Goal: Information Seeking & Learning: Check status

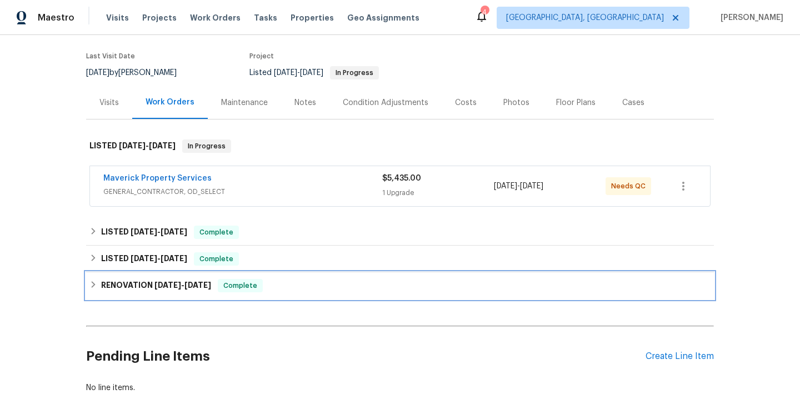
click at [289, 281] on div "RENOVATION [DATE] - [DATE] Complete" at bounding box center [399, 285] width 621 height 13
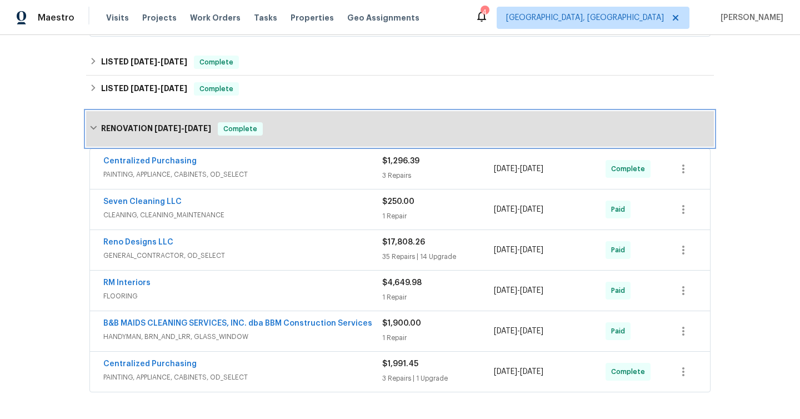
scroll to position [277, 0]
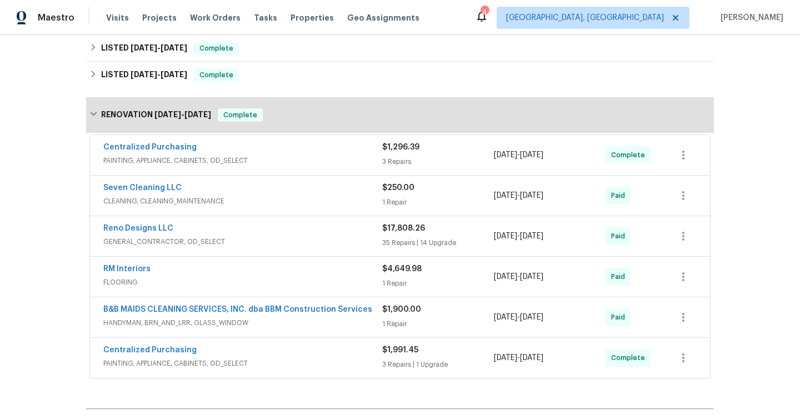
click at [311, 345] on div "Centralized Purchasing" at bounding box center [242, 351] width 279 height 13
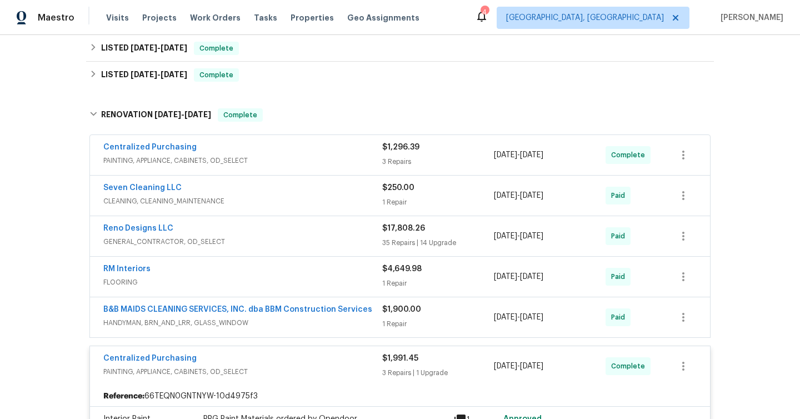
click at [335, 318] on div "B&B MAIDS CLEANING SERVICES, INC. dba BBM Construction Services HANDYMAN, BRN_A…" at bounding box center [242, 317] width 279 height 27
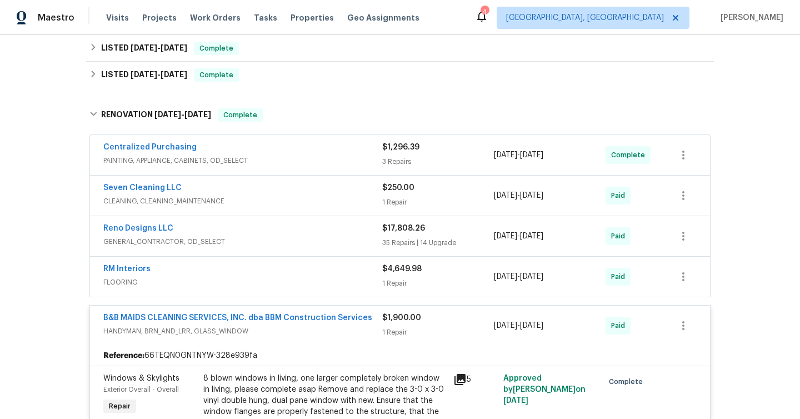
click at [283, 277] on span "FLOORING" at bounding box center [242, 282] width 279 height 11
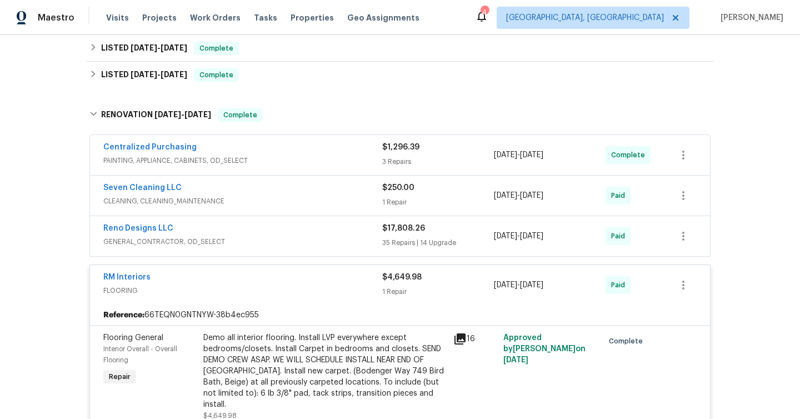
click at [267, 225] on div "Reno Designs LLC" at bounding box center [242, 229] width 279 height 13
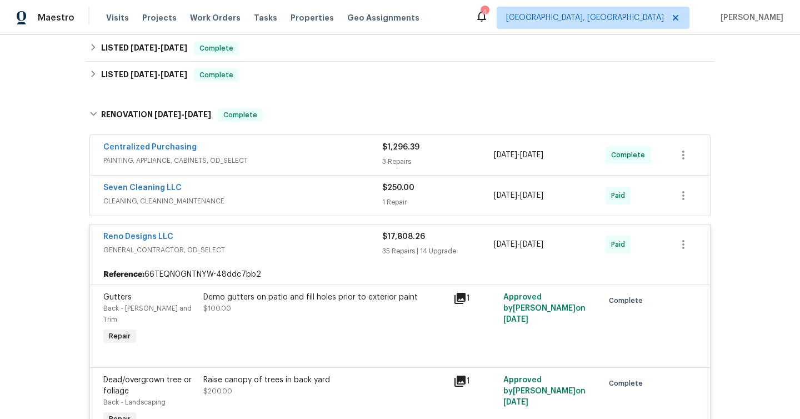
click at [290, 182] on div "Seven Cleaning LLC" at bounding box center [242, 188] width 279 height 13
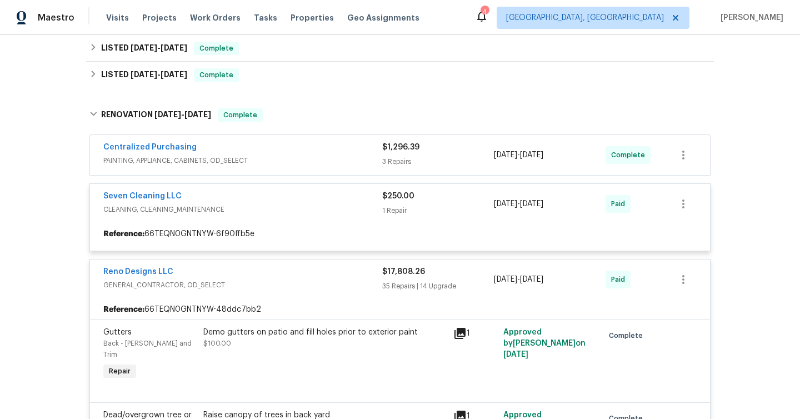
click at [300, 155] on span "PAINTING, APPLIANCE, CABINETS, OD_SELECT" at bounding box center [242, 160] width 279 height 11
click at [279, 143] on div "Centralized Purchasing" at bounding box center [242, 148] width 279 height 13
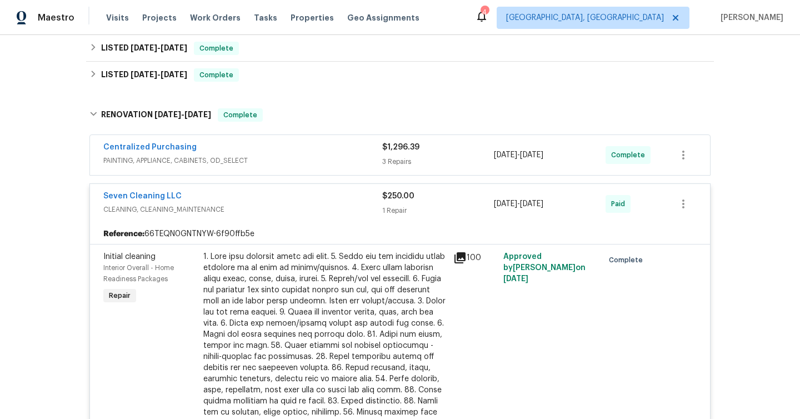
click at [253, 142] on div "Centralized Purchasing" at bounding box center [242, 148] width 279 height 13
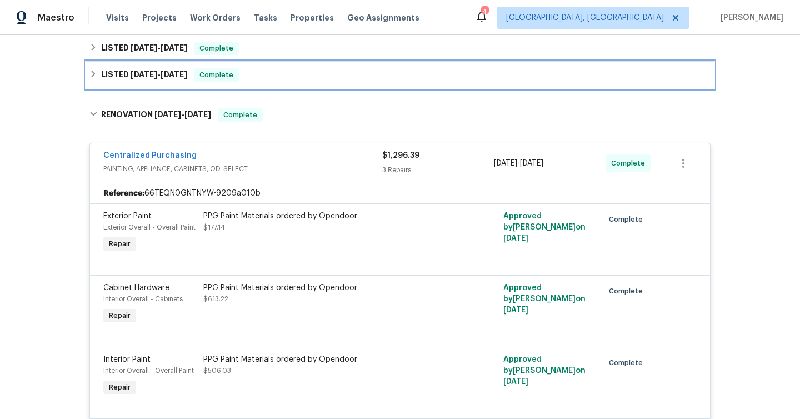
click at [230, 69] on span "Complete" at bounding box center [216, 74] width 43 height 11
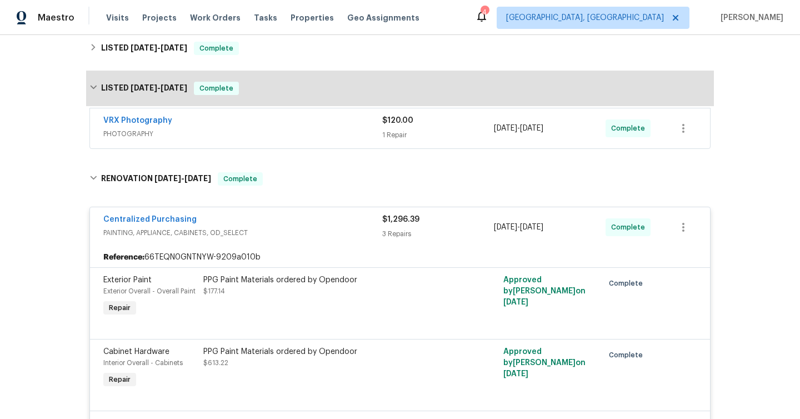
click at [286, 116] on div "VRX Photography" at bounding box center [242, 121] width 279 height 13
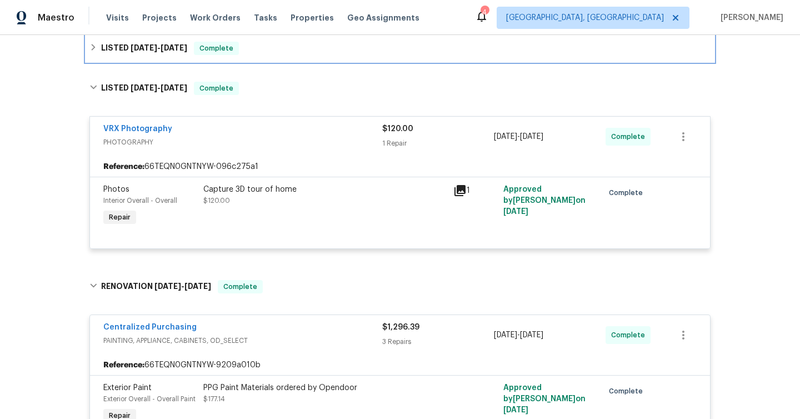
click at [253, 48] on div "LISTED [DATE] - [DATE] Complete" at bounding box center [400, 48] width 628 height 27
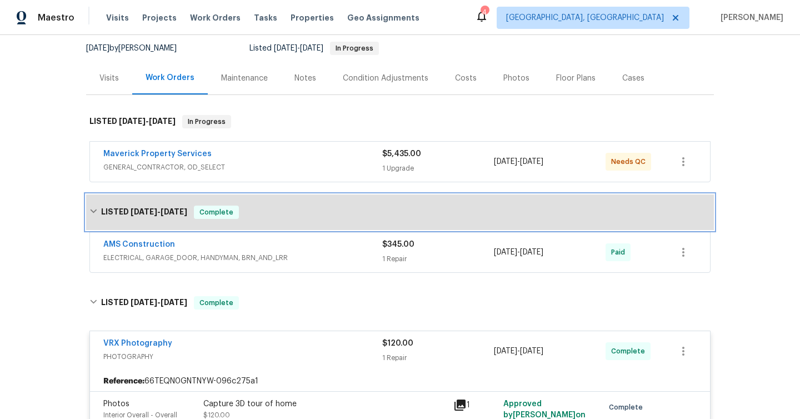
scroll to position [8, 0]
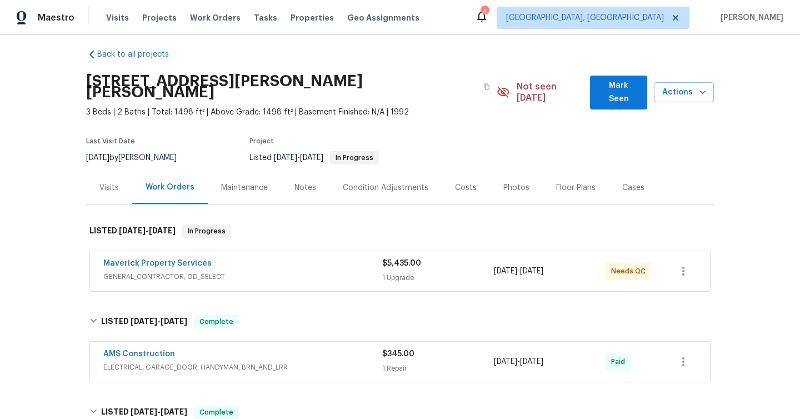
click at [359, 349] on div "AMS Construction" at bounding box center [242, 355] width 279 height 13
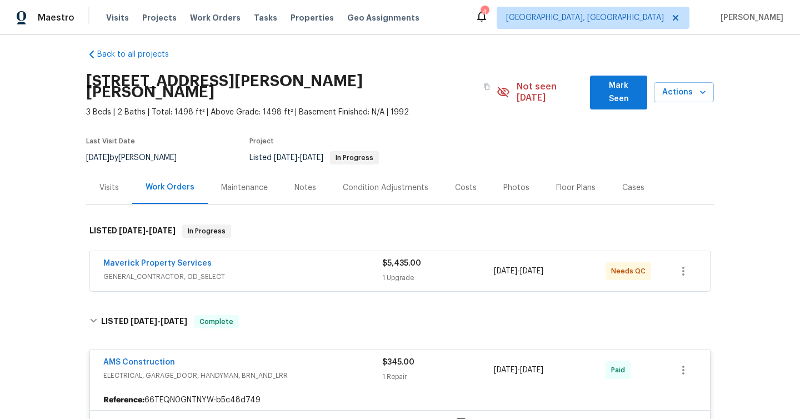
click at [340, 271] on span "GENERAL_CONTRACTOR, OD_SELECT" at bounding box center [242, 276] width 279 height 11
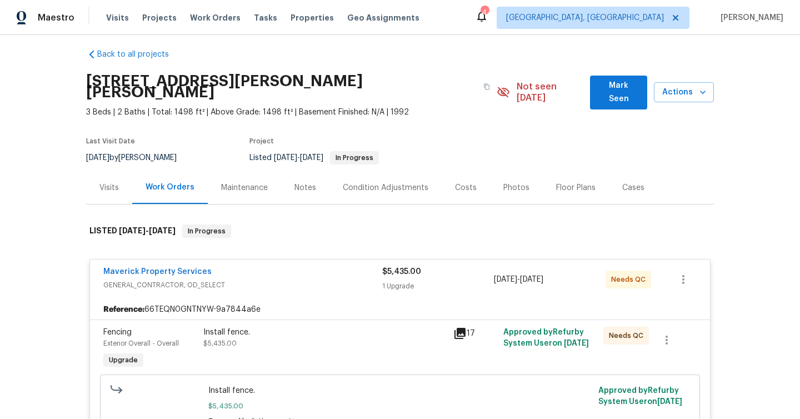
scroll to position [2841, 0]
